Goal: Obtain resource: Download file/media

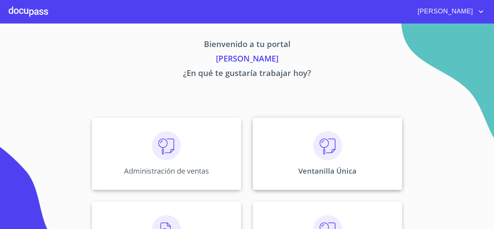
click at [357, 145] on div "Ventanilla Única" at bounding box center [327, 154] width 149 height 72
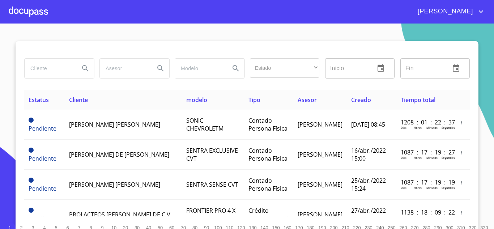
click at [45, 63] on input "search" at bounding box center [49, 69] width 49 height 20
type input "tip"
click at [50, 70] on input "tip" at bounding box center [49, 69] width 49 height 20
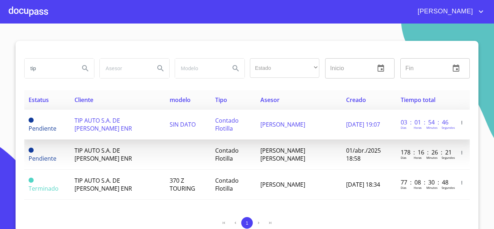
click at [140, 119] on td "TIP AUTO S.A. DE [PERSON_NAME] ENR" at bounding box center [117, 125] width 95 height 30
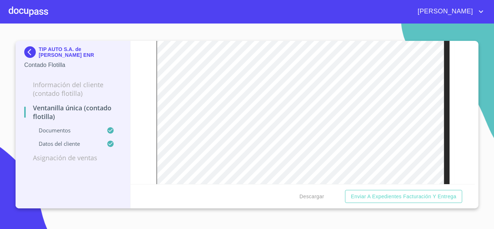
scroll to position [481, 0]
click at [321, 194] on span "Descargar" at bounding box center [312, 196] width 25 height 9
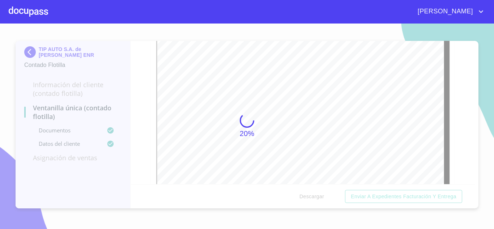
scroll to position [0, 0]
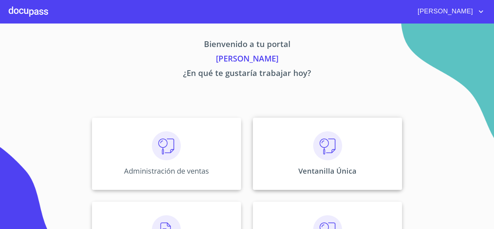
click at [325, 164] on div "Ventanilla Única" at bounding box center [327, 154] width 149 height 72
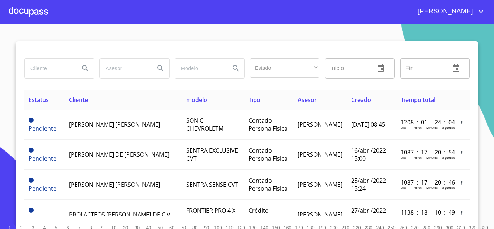
click at [49, 66] on input "search" at bounding box center [49, 69] width 49 height 20
type input "tip"
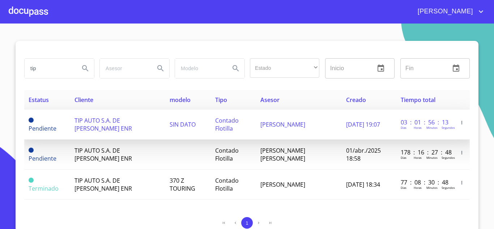
click at [81, 129] on span "TIP AUTO S.A. DE [PERSON_NAME] ENR" at bounding box center [104, 125] width 58 height 16
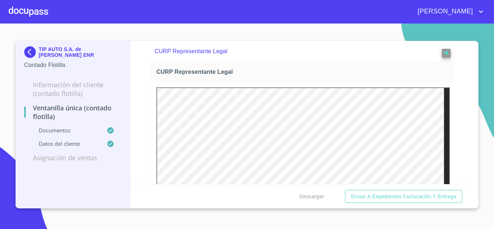
scroll to position [1158, 0]
